Goal: Transaction & Acquisition: Purchase product/service

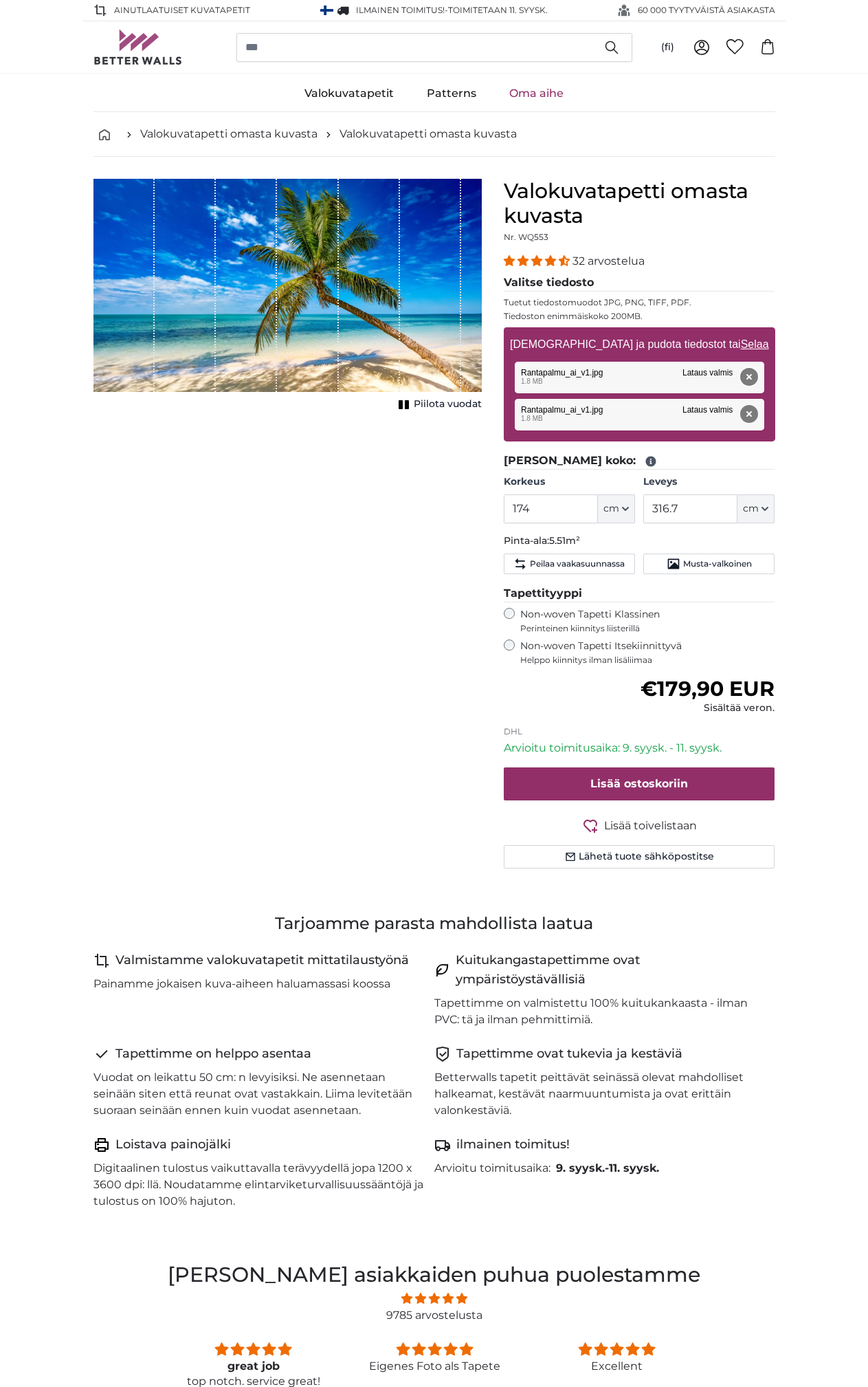
click at [749, 377] on button "Poista" at bounding box center [748, 377] width 18 height 18
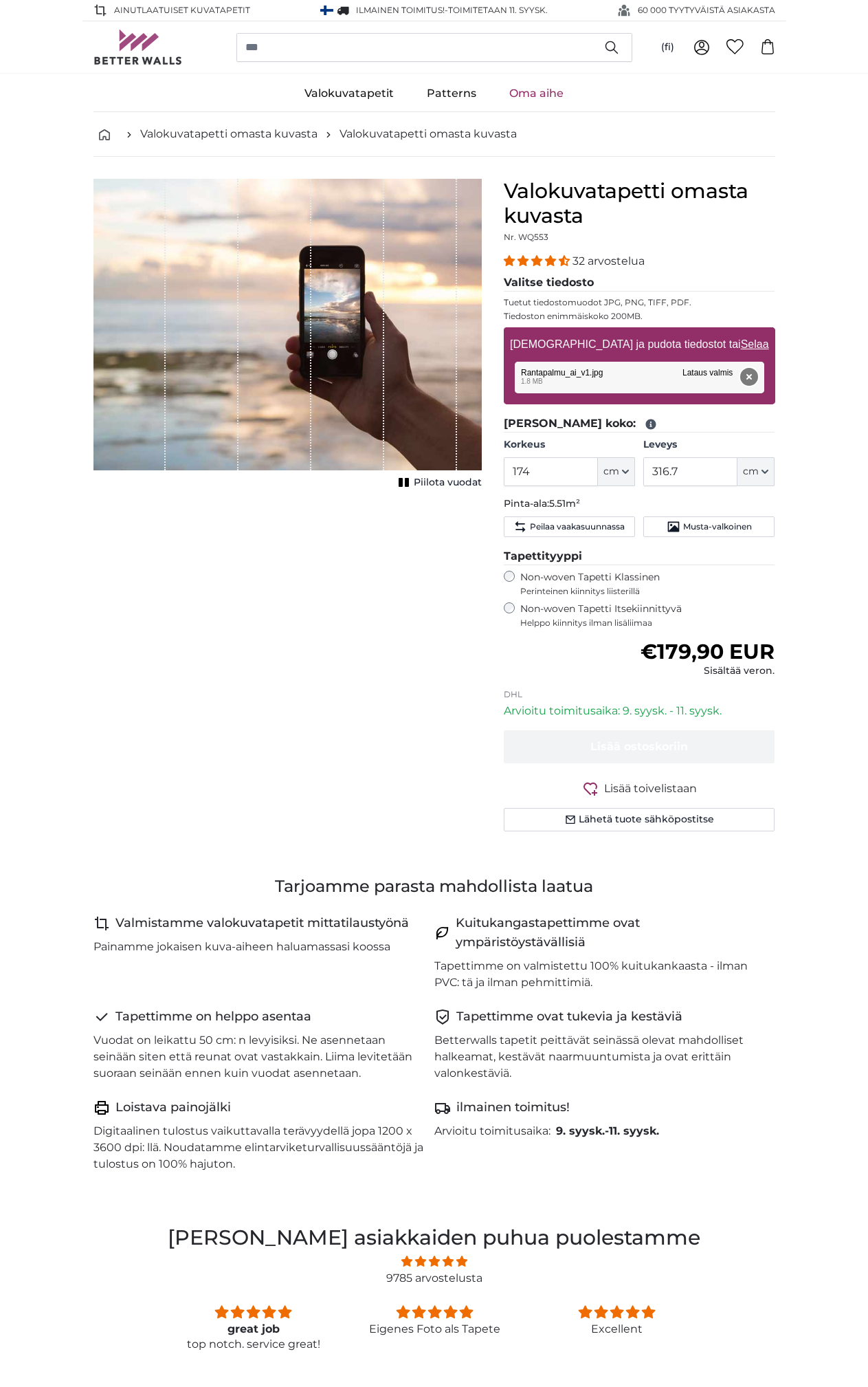
click at [751, 374] on button "Poista" at bounding box center [748, 377] width 18 height 18
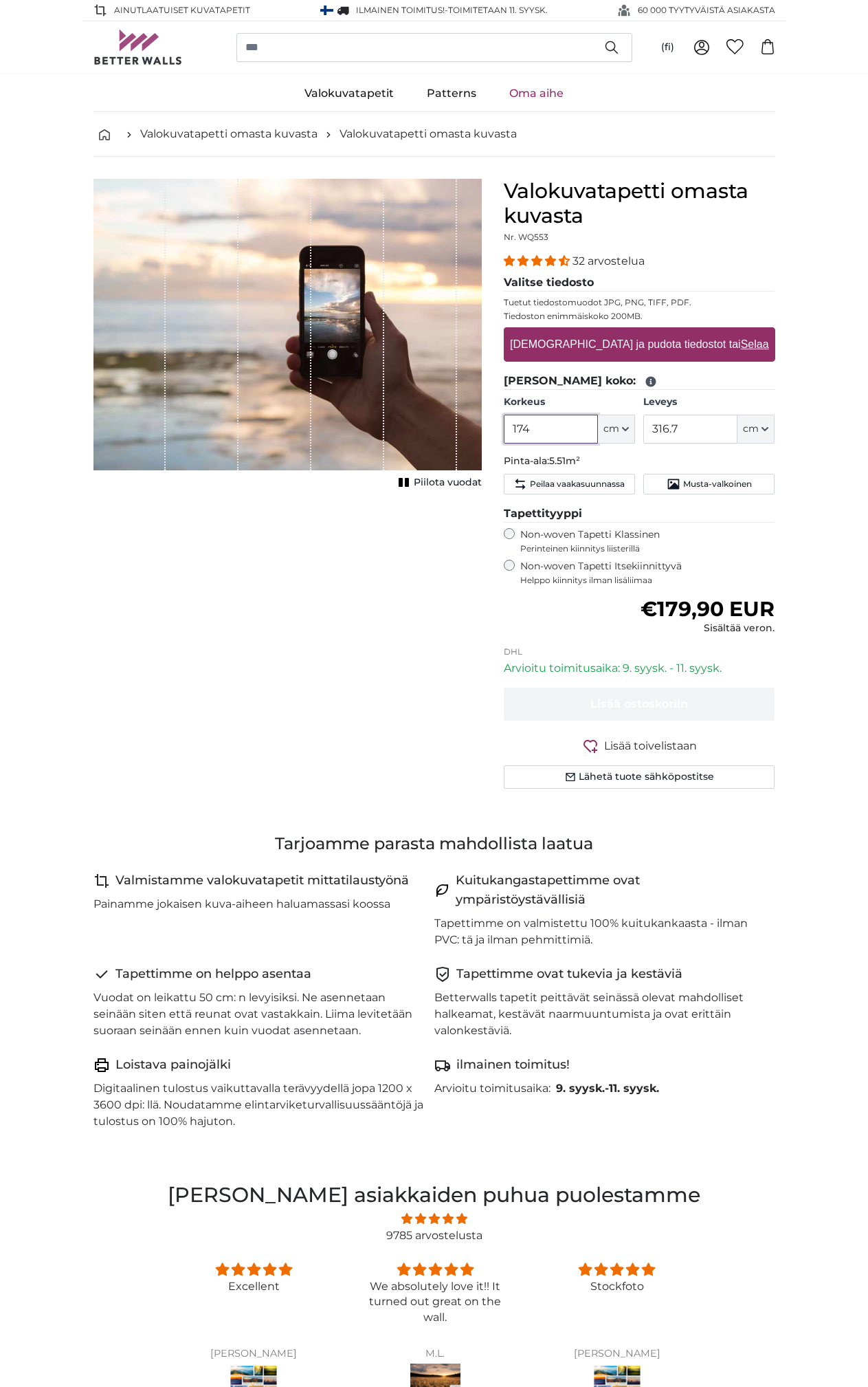
drag, startPoint x: 548, startPoint y: 431, endPoint x: 498, endPoint y: 429, distance: 50.0
click at [498, 429] on div "Valokuvatapetti omasta kuvasta Nr. WQ553 32 arvostelua Valitse tiedosto Tuetut …" at bounding box center [639, 500] width 294 height 643
type input "245"
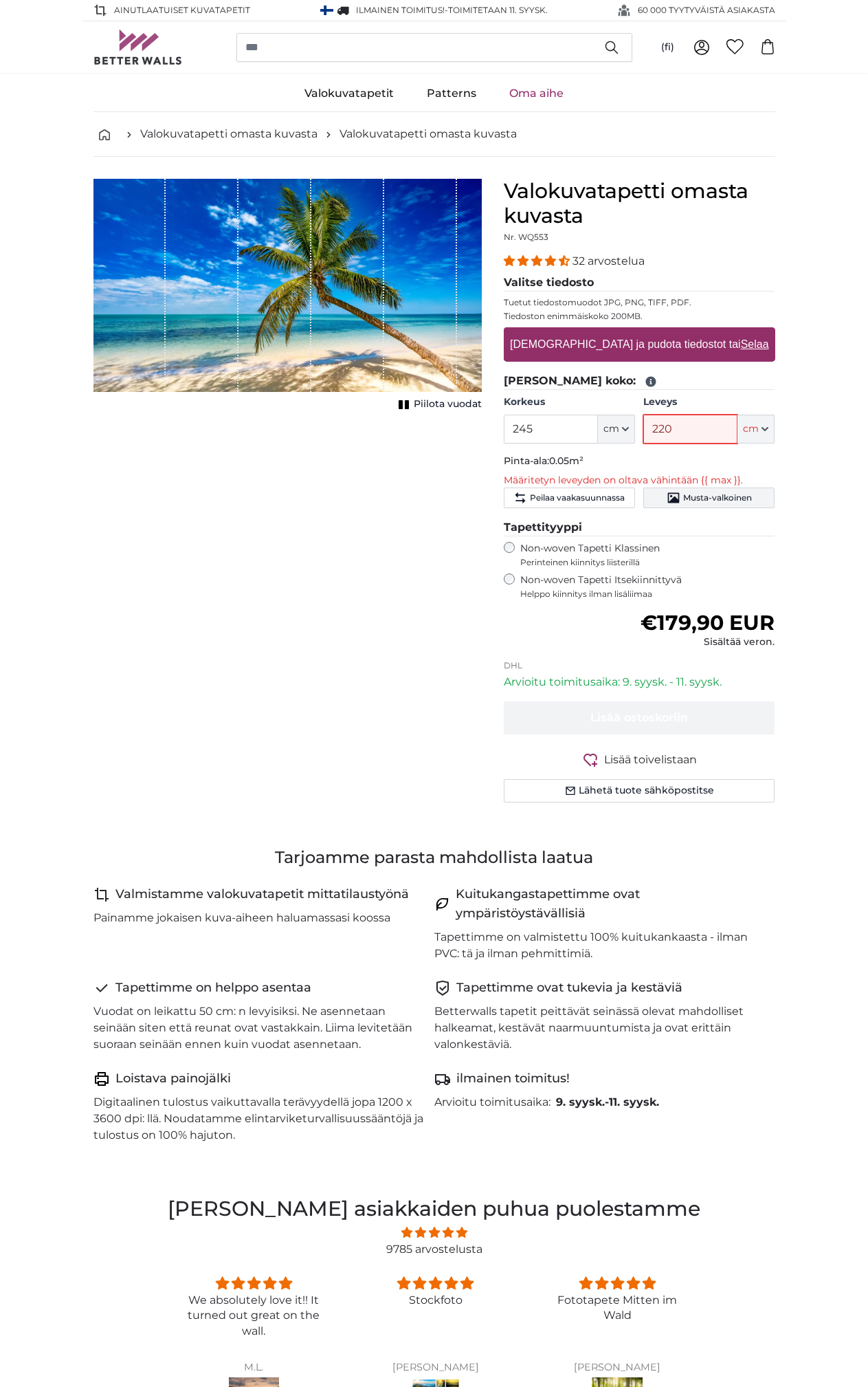
type input "220"
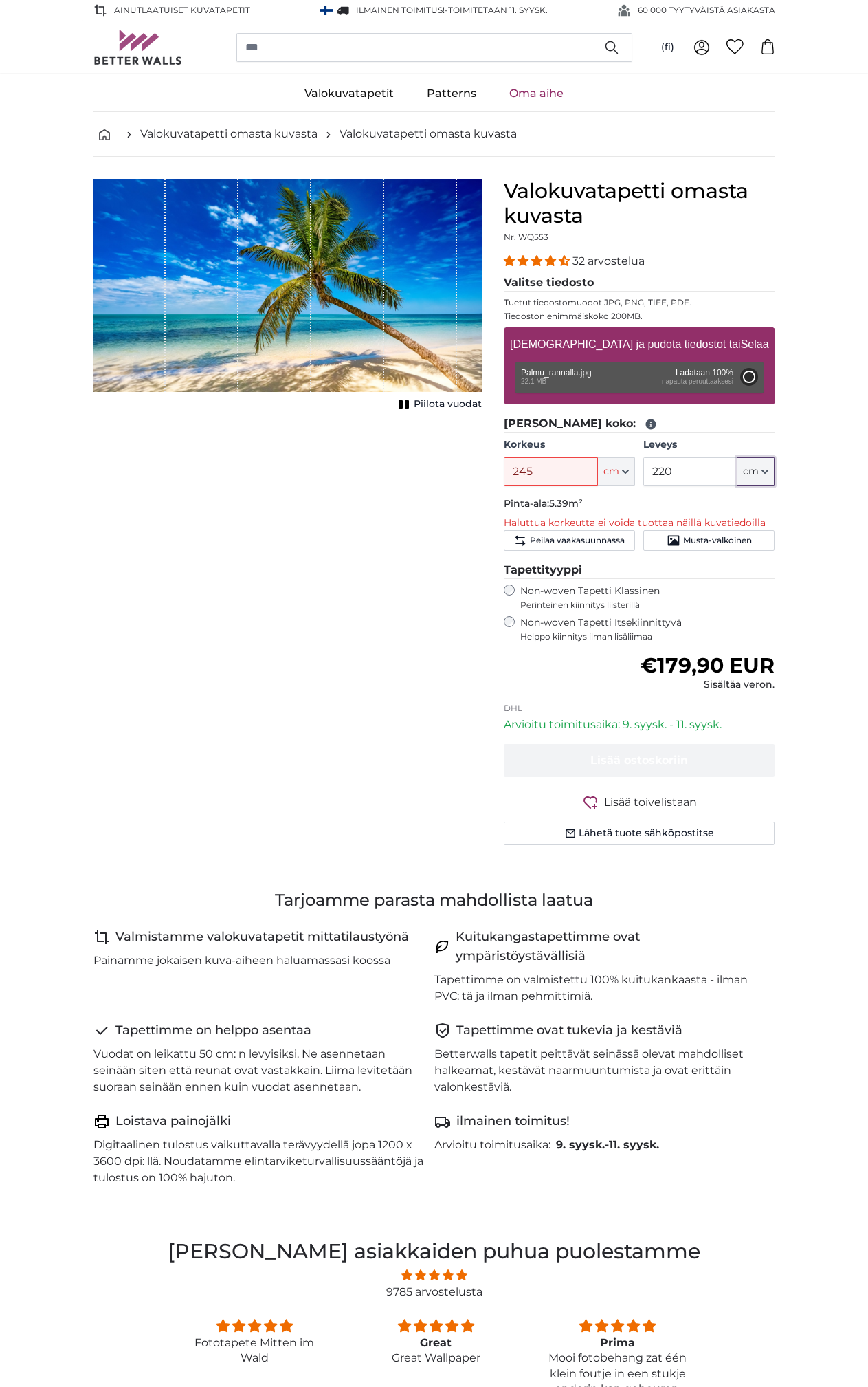
type input "200"
type input "180"
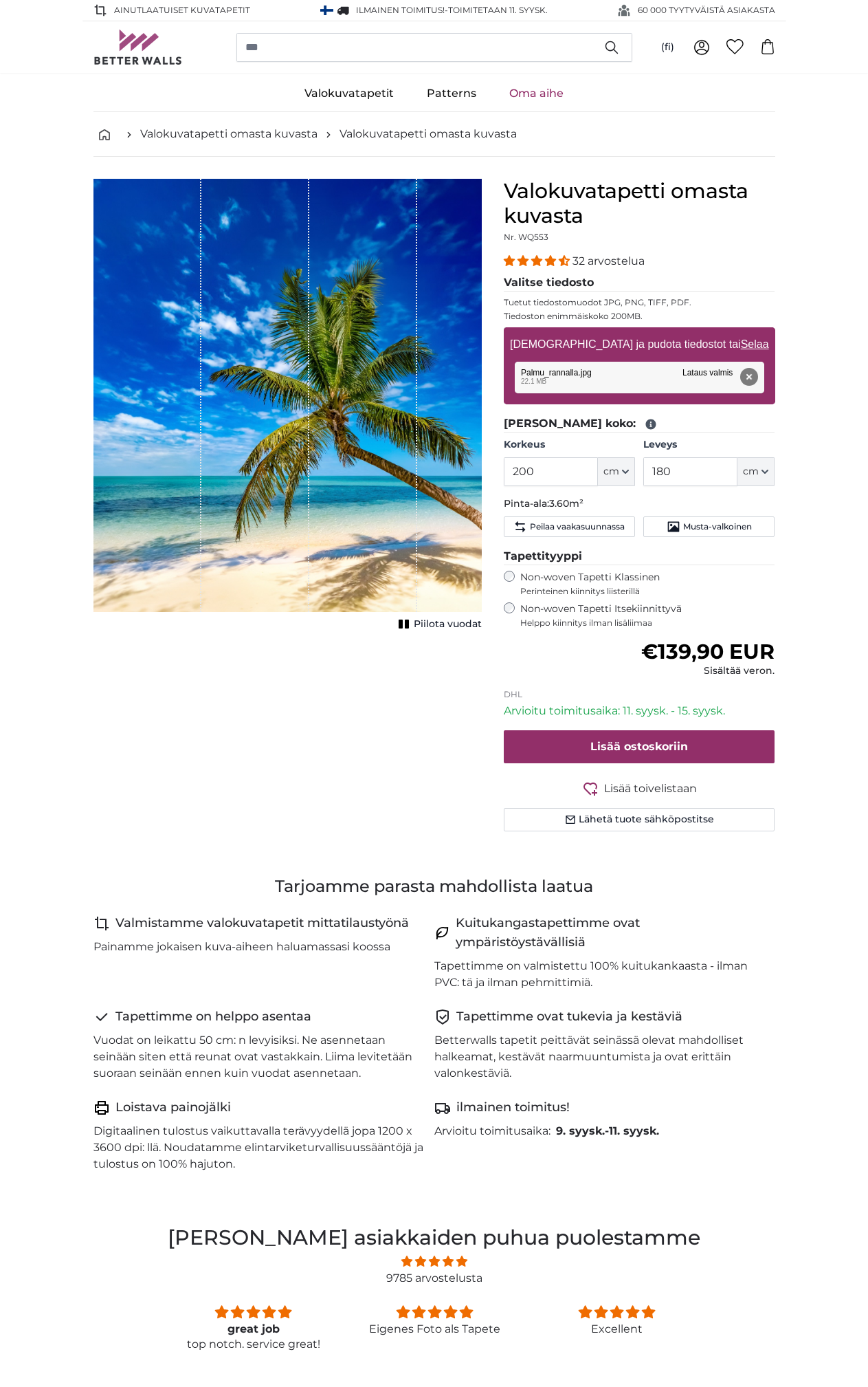
click at [722, 607] on label "Non-woven Tapetti Itsekiinnittyvä Helppo kiinnitys ilman lisäliimaa" at bounding box center [647, 615] width 255 height 26
